Goal: Task Accomplishment & Management: Complete application form

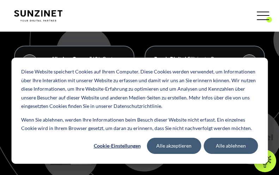
scroll to position [192, 0]
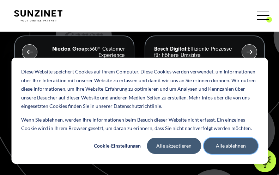
click at [219, 144] on button "Alle ablehnen" at bounding box center [230, 146] width 54 height 16
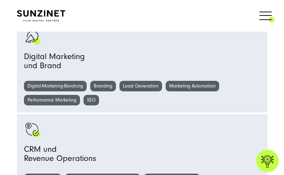
scroll to position [553, 0]
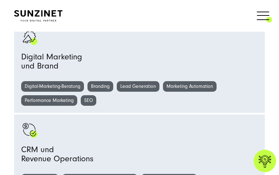
click at [272, 7] on span at bounding box center [272, 16] width 0 height 18
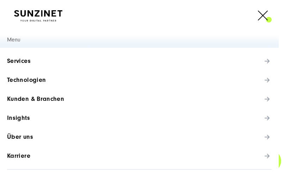
scroll to position [50, 0]
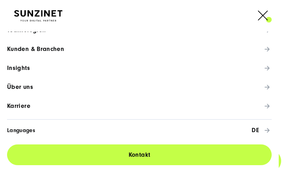
click at [25, 110] on span "Karriere" at bounding box center [18, 106] width 23 height 7
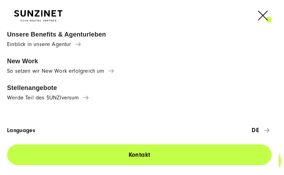
scroll to position [0, 0]
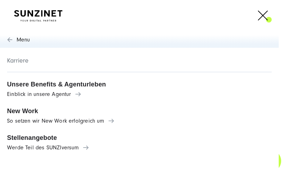
click at [42, 139] on span "Stellenangebote" at bounding box center [139, 138] width 265 height 7
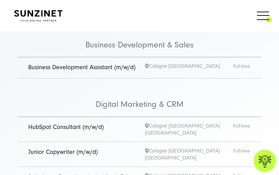
scroll to position [102, 0]
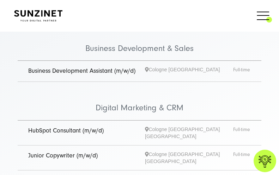
click at [57, 152] on link "Junior Copywriter (m/w/d)" at bounding box center [62, 155] width 69 height 7
